Goal: Check status: Check status

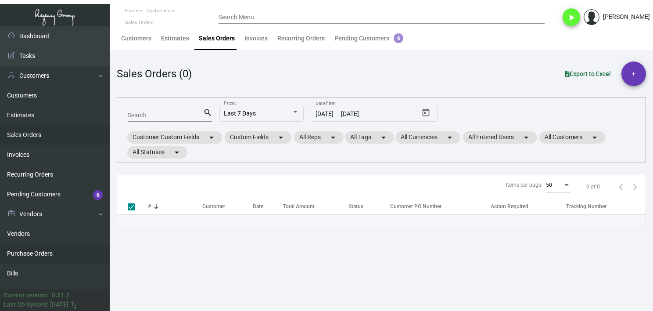
click at [44, 247] on link "Purchase Orders" at bounding box center [55, 253] width 110 height 20
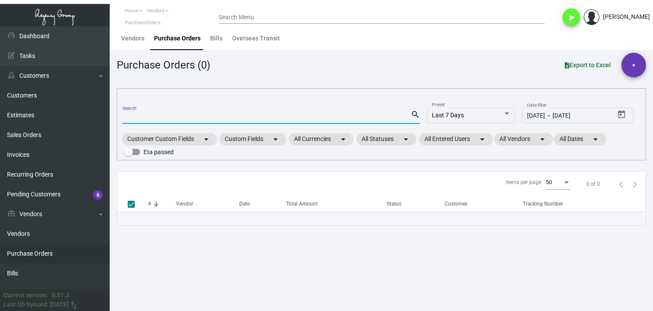
click at [174, 116] on input "Search" at bounding box center [266, 117] width 288 height 7
paste input "106723"
type input "106723"
checkbox input "false"
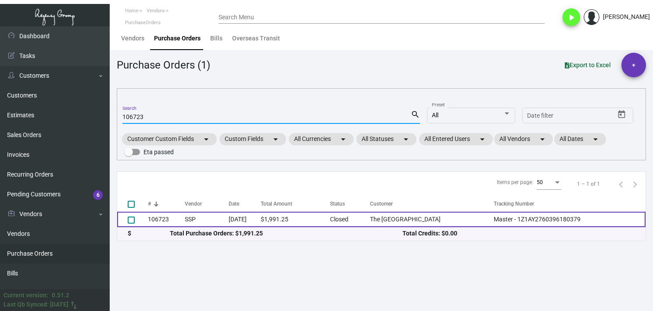
click at [164, 219] on td "106723" at bounding box center [166, 218] width 37 height 15
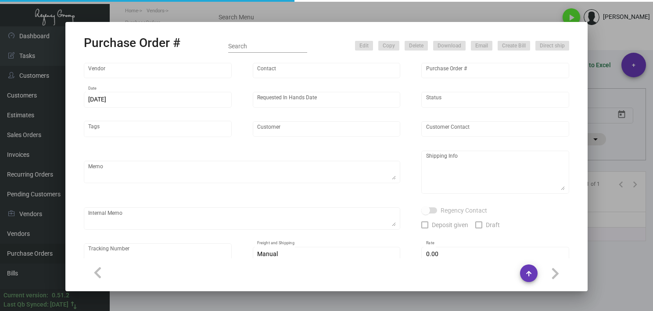
type input "SSP"
type input "[PERSON_NAME]"
type input "106723"
type input "[DATE]"
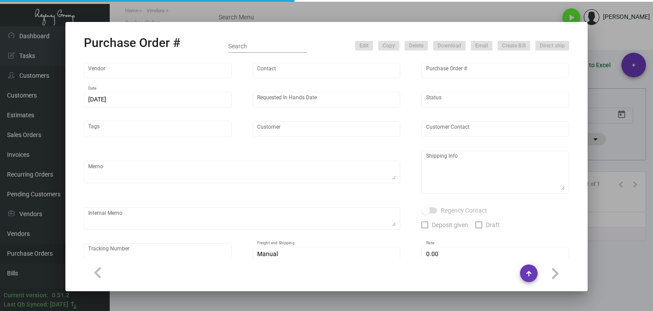
type input "The [GEOGRAPHIC_DATA]"
type textarea "***ANY PRICE DISCREPANCY MUST BE CALLED OUT PRIOR TO PROCEEDING WITH THIS ORDER…"
type textarea "Regency Group LA [STREET_ADDRESS]"
type textarea "8.7 - NOTE: This order was placed in conjunction w/ PO# 106722 ; these two will…"
checkbox input "true"
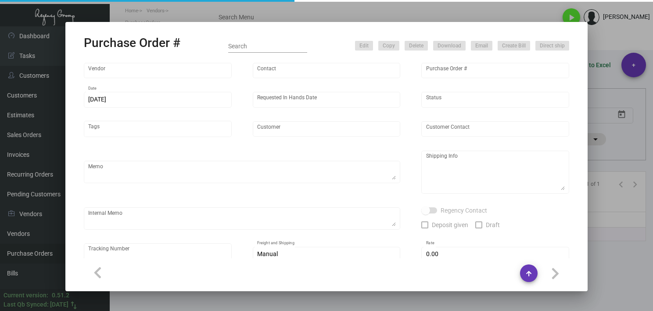
type textarea "Master - 1Z1AY2760396180379"
type input "$ 0.00"
type input "United States Dollar $"
